Goal: Information Seeking & Learning: Find specific fact

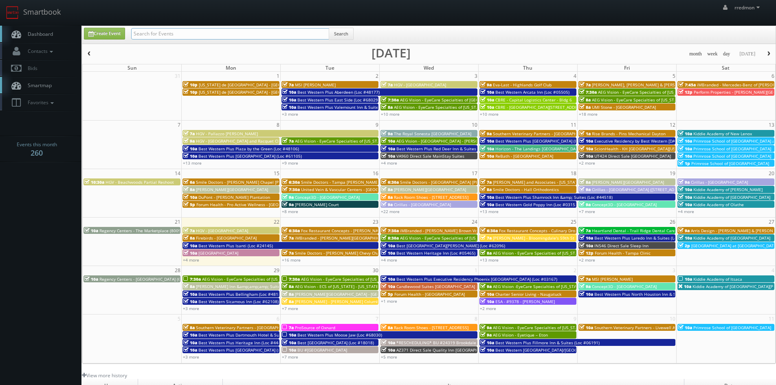
click at [176, 39] on input "text" at bounding box center [230, 33] width 198 height 11
type input "emlyn"
click at [347, 36] on button "Search" at bounding box center [341, 34] width 25 height 12
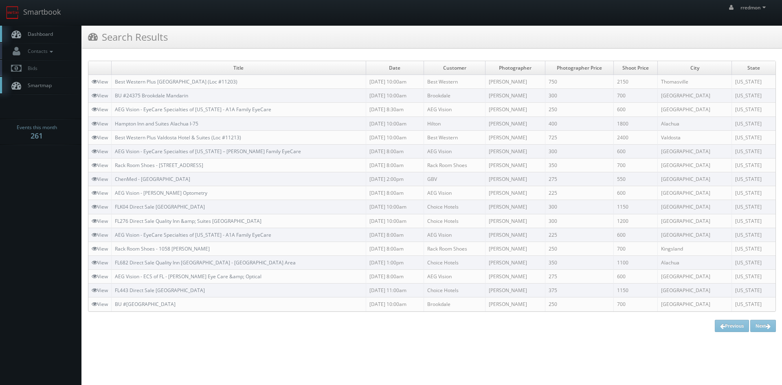
click at [56, 35] on link "Dashboard" at bounding box center [40, 34] width 81 height 17
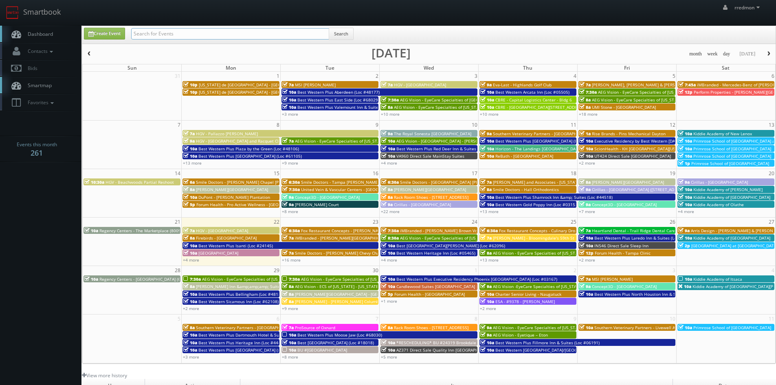
click at [195, 37] on input "text" at bounding box center [230, 33] width 198 height 11
type input "tom caruso"
click at [350, 39] on button "Search" at bounding box center [341, 34] width 25 height 12
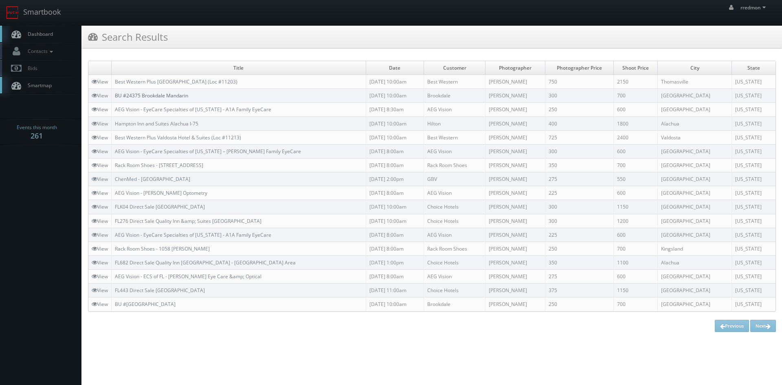
click at [150, 97] on link "BU #24375 Brookdale Mandarin" at bounding box center [151, 95] width 73 height 7
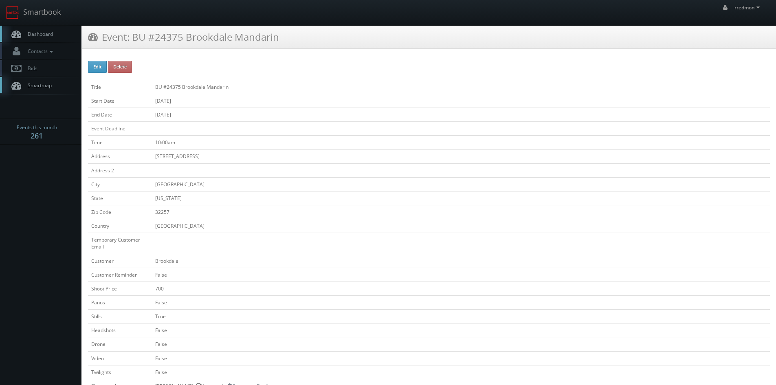
drag, startPoint x: 224, startPoint y: 158, endPoint x: 153, endPoint y: 157, distance: 70.9
click at [153, 157] on td "[STREET_ADDRESS]" at bounding box center [461, 157] width 618 height 14
copy td "10790 Old St. Augustine Road"
drag, startPoint x: 171, startPoint y: 211, endPoint x: 152, endPoint y: 214, distance: 19.0
click at [152, 214] on td "32257" at bounding box center [461, 212] width 618 height 14
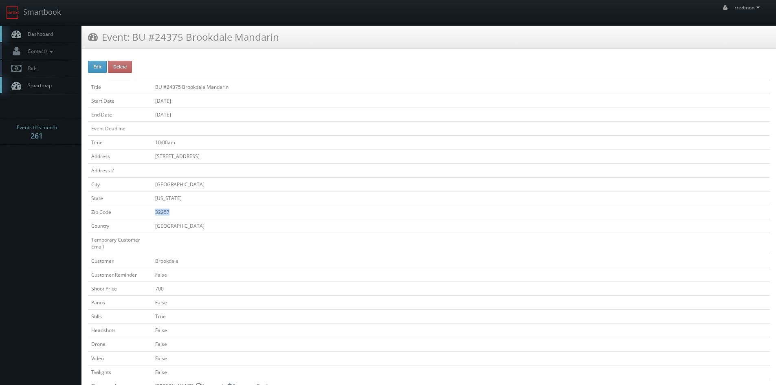
copy td "32257"
click at [53, 33] on span "Dashboard" at bounding box center [38, 34] width 29 height 7
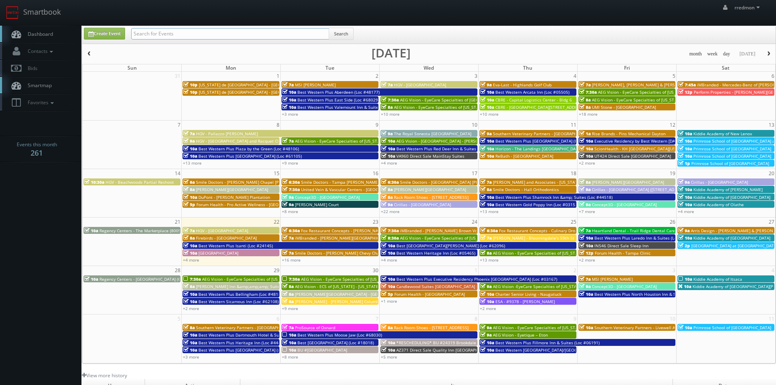
click at [215, 37] on input "text" at bounding box center [230, 33] width 198 height 11
click at [223, 32] on input "text" at bounding box center [230, 33] width 198 height 11
type input "bridge property management"
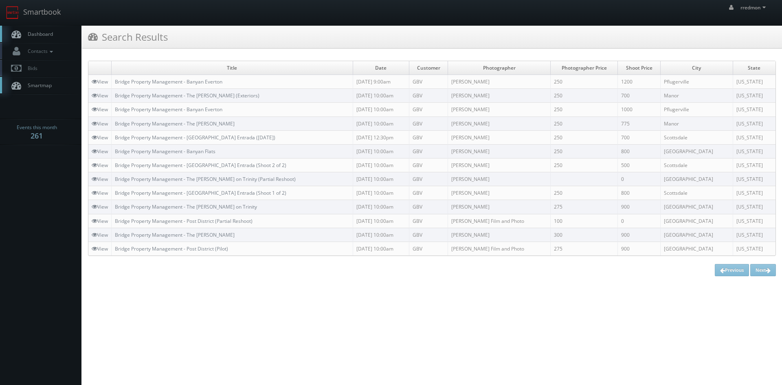
click at [59, 35] on link "Dashboard" at bounding box center [40, 34] width 81 height 17
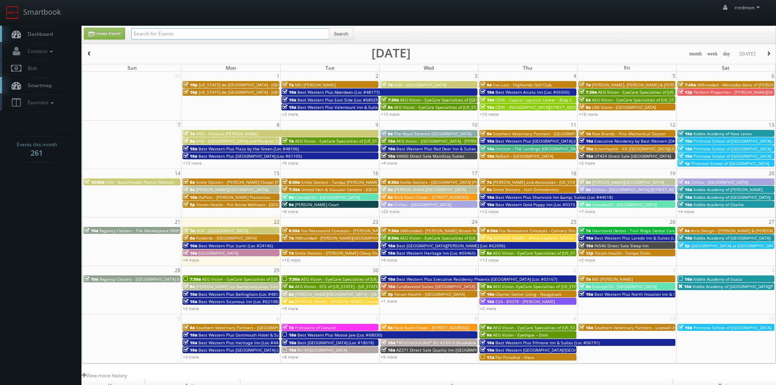
click at [185, 37] on input "text" at bounding box center [230, 33] width 198 height 11
type input "tony"
click at [346, 33] on button "Search" at bounding box center [341, 34] width 25 height 12
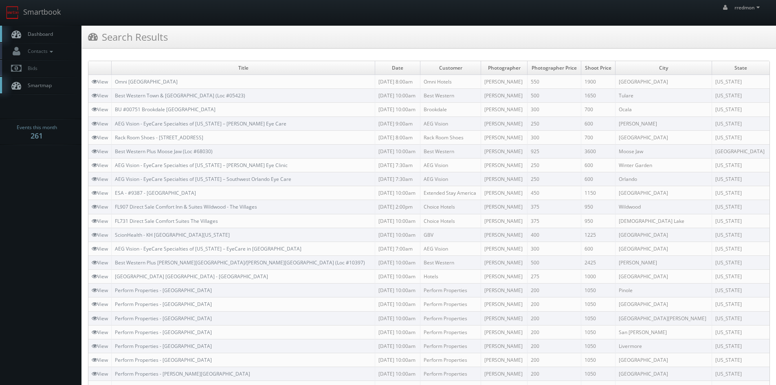
click at [218, 195] on td "ESA - #9387 - [GEOGRAPHIC_DATA]" at bounding box center [244, 193] width 264 height 14
click at [173, 195] on link "ESA - #9387 - [GEOGRAPHIC_DATA]" at bounding box center [155, 192] width 81 height 7
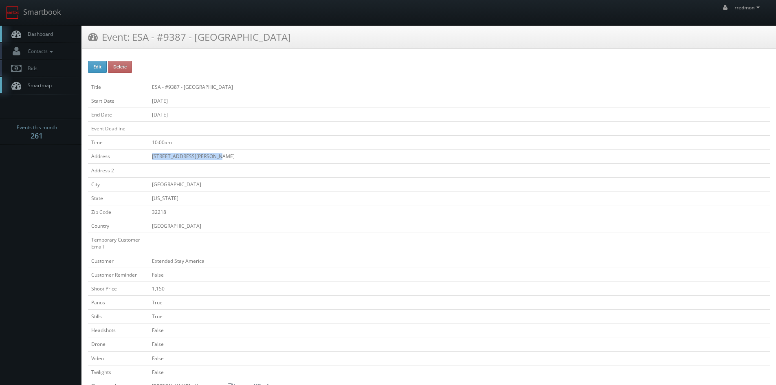
drag, startPoint x: 225, startPoint y: 158, endPoint x: 147, endPoint y: 160, distance: 77.8
click at [147, 160] on tr "Address [STREET_ADDRESS][PERSON_NAME]" at bounding box center [429, 157] width 682 height 14
copy tr "[STREET_ADDRESS][PERSON_NAME]"
